Goal: Check status: Check status

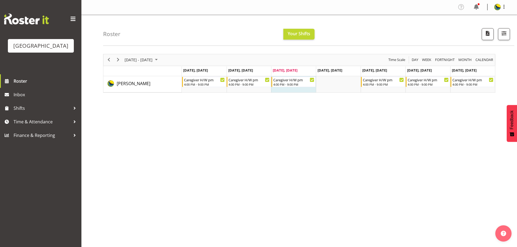
click at [283, 86] on div "4:00 PM - 9:00 PM" at bounding box center [293, 84] width 41 height 4
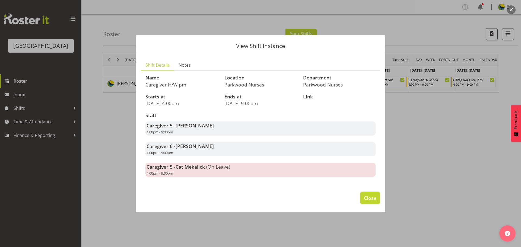
click at [377, 199] on button "Close" at bounding box center [370, 198] width 20 height 12
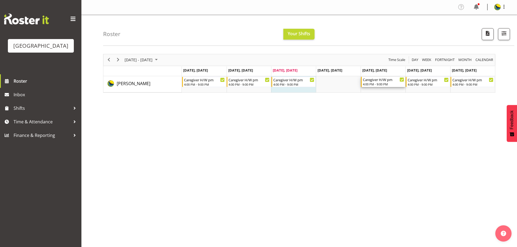
click at [375, 82] on div "Caregiver H/W pm" at bounding box center [383, 79] width 41 height 5
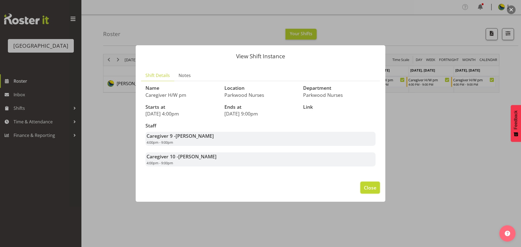
click at [370, 194] on button "Close" at bounding box center [370, 188] width 20 height 12
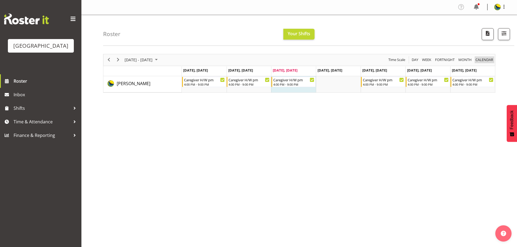
click at [486, 62] on span "calendar" at bounding box center [484, 59] width 19 height 7
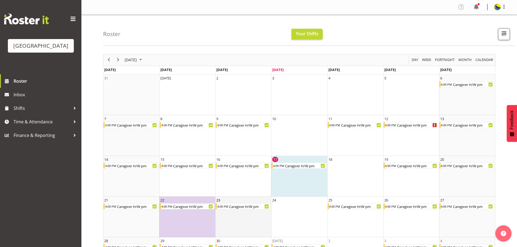
scroll to position [38, 0]
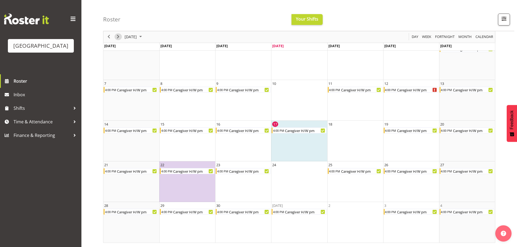
click at [120, 38] on span "Next" at bounding box center [118, 37] width 7 height 7
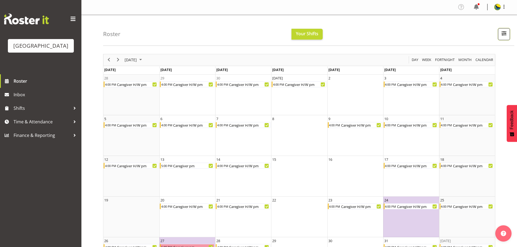
click at [501, 35] on span "button" at bounding box center [504, 33] width 7 height 7
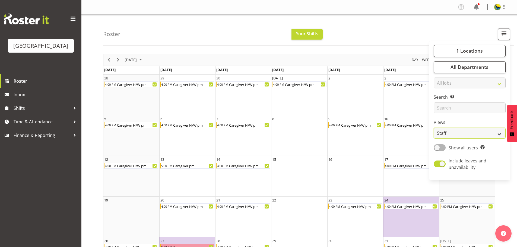
click at [498, 139] on select "Staff Role Shift - Horizontal Shift - Vertical Staff - Location" at bounding box center [470, 133] width 72 height 11
select select "shiftH"
click at [434, 139] on select "Staff Role Shift - Horizontal Shift - Vertical Staff - Location" at bounding box center [470, 133] width 72 height 11
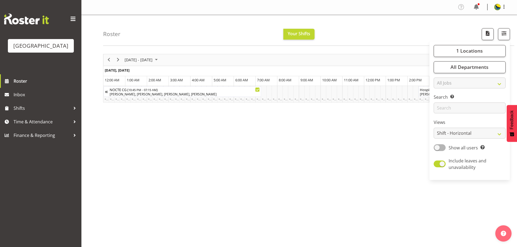
click at [163, 21] on div "Roster Your Shifts 1 Locations Clear Parkwood Kitchen Parkwood Nurses Select Al…" at bounding box center [308, 30] width 411 height 31
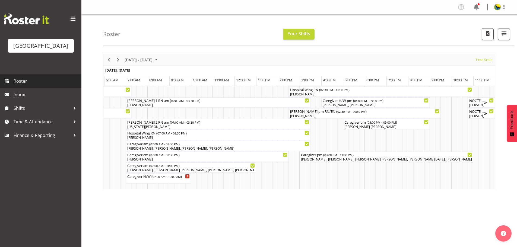
click at [24, 85] on span "Roster" at bounding box center [46, 81] width 65 height 8
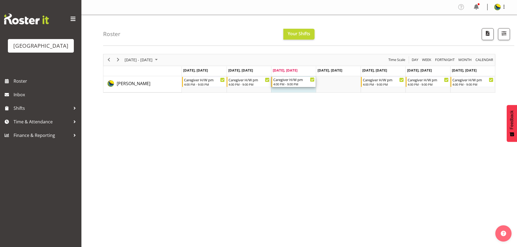
click at [298, 86] on div "4:00 PM - 9:00 PM" at bounding box center [293, 84] width 41 height 4
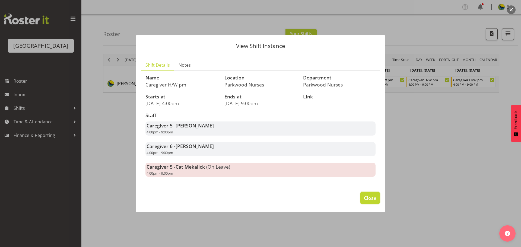
click at [371, 202] on span "Close" at bounding box center [370, 198] width 12 height 7
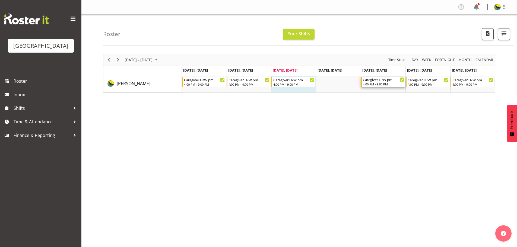
click at [375, 85] on div "4:00 PM - 9:00 PM" at bounding box center [383, 84] width 41 height 4
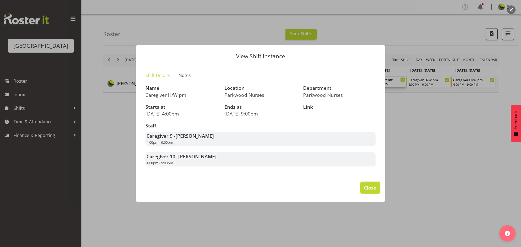
click at [368, 191] on span "Close" at bounding box center [370, 187] width 12 height 7
